Goal: Navigation & Orientation: Find specific page/section

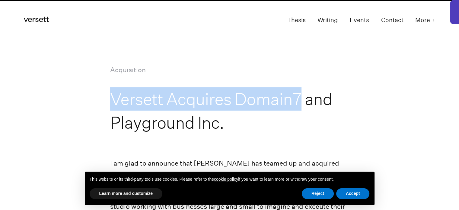
drag, startPoint x: 112, startPoint y: 95, endPoint x: 300, endPoint y: 102, distance: 188.2
click at [300, 102] on h1 "Versett Acquires Domain7 and Playground Inc." at bounding box center [229, 110] width 238 height 47
copy h1 "Versett Acquires Domain7"
click at [37, 18] on icon "Versett" at bounding box center [36, 19] width 25 height 5
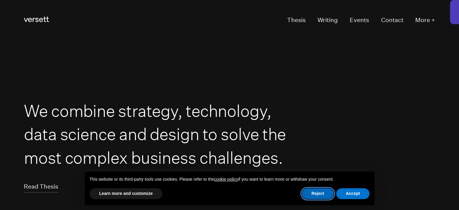
click at [325, 194] on button "Reject" at bounding box center [317, 193] width 32 height 11
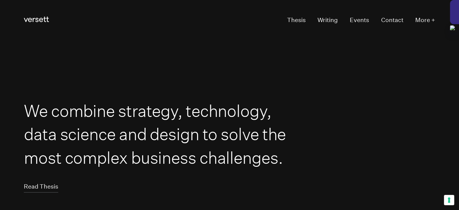
click at [455, 17] on div at bounding box center [453, 12] width 9 height 24
click at [176, 52] on section "We combine strategy, technology, data science and design to solve the most comp…" at bounding box center [229, 146] width 459 height 210
click at [269, 52] on section "We combine strategy, technology, data science and design to solve the most comp…" at bounding box center [229, 146] width 459 height 210
click at [297, 20] on link "Thesis" at bounding box center [296, 20] width 19 height 11
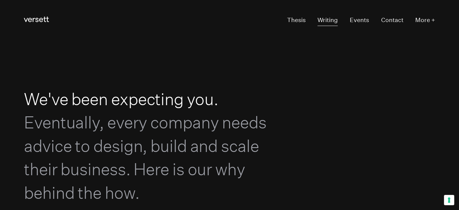
click at [322, 20] on link "Writing" at bounding box center [327, 20] width 20 height 11
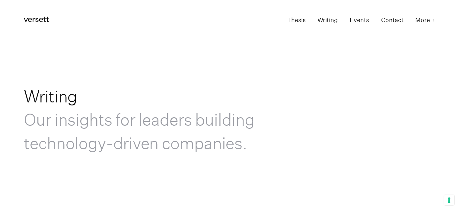
click at [358, 20] on link "Events" at bounding box center [358, 20] width 19 height 11
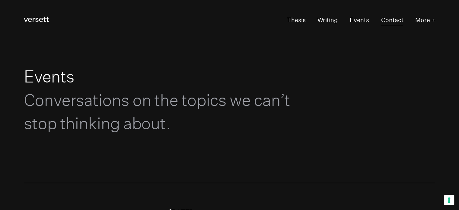
click at [392, 21] on link "Contact" at bounding box center [391, 20] width 22 height 11
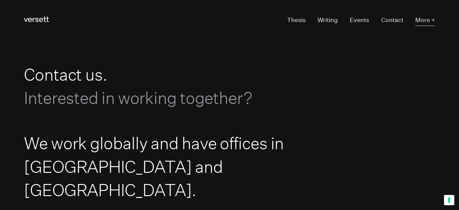
click at [428, 19] on button "More +" at bounding box center [425, 20] width 20 height 11
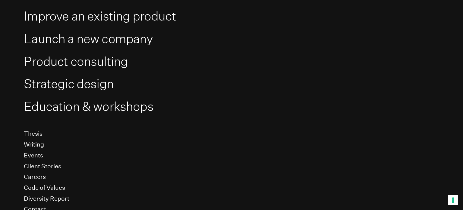
scroll to position [112, 0]
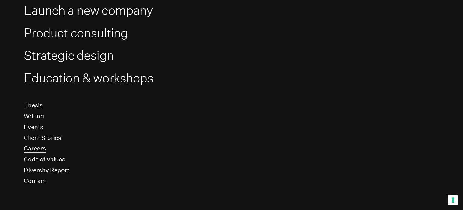
click at [34, 146] on li "Careers" at bounding box center [231, 148] width 415 height 11
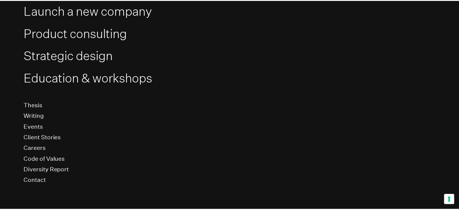
scroll to position [0, 0]
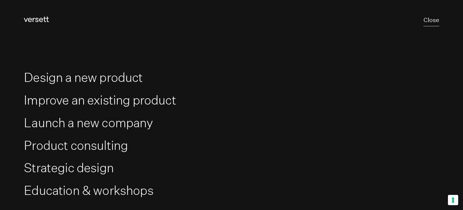
click at [432, 17] on button "Close" at bounding box center [432, 20] width 16 height 11
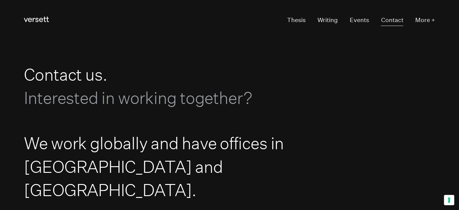
click at [397, 23] on link "Contact" at bounding box center [391, 20] width 22 height 11
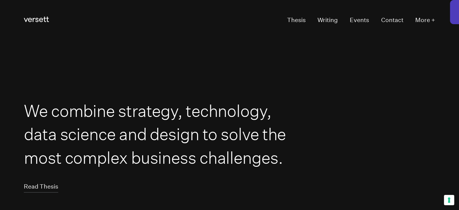
click at [448, 201] on button "Your consent preferences for tracking technologies" at bounding box center [448, 199] width 10 height 10
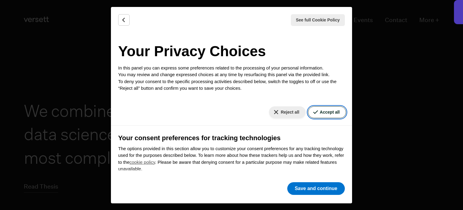
click at [330, 110] on button "Accept all" at bounding box center [327, 112] width 38 height 12
checkbox input "true"
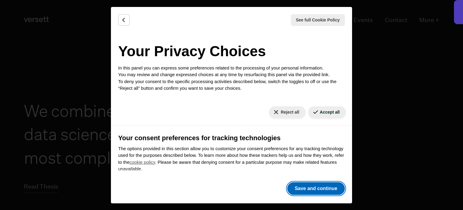
click at [311, 188] on button "Save and continue" at bounding box center [316, 188] width 58 height 13
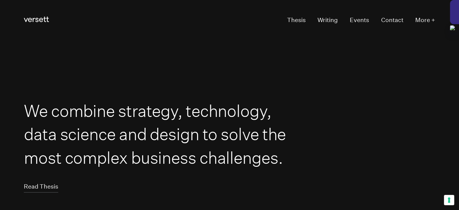
click at [452, 18] on div at bounding box center [453, 12] width 9 height 24
click at [121, 34] on header "Versett Primary Navigation Thesis Writing Events Contact More +" at bounding box center [229, 20] width 411 height 41
click at [447, 199] on button "Your consent preferences for tracking technologies" at bounding box center [448, 199] width 10 height 10
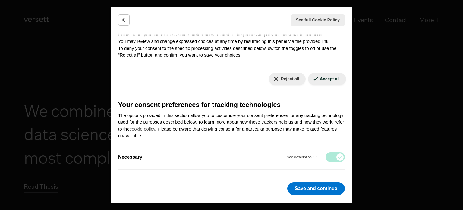
scroll to position [82, 0]
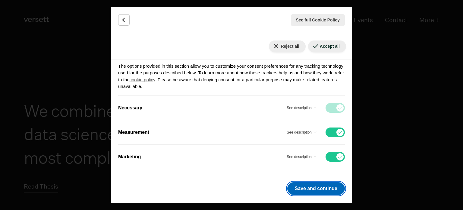
click at [308, 189] on button "Save and continue" at bounding box center [316, 188] width 58 height 13
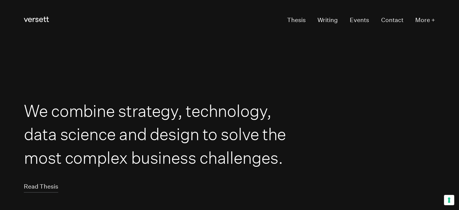
drag, startPoint x: 255, startPoint y: 40, endPoint x: 276, endPoint y: 42, distance: 20.3
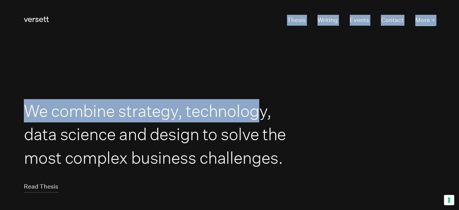
click at [427, 20] on button "More +" at bounding box center [425, 20] width 20 height 11
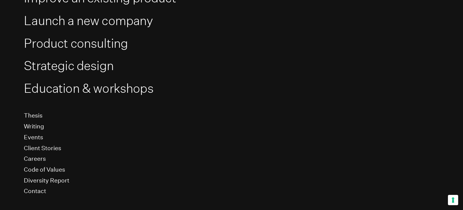
scroll to position [112, 0]
